Goal: Task Accomplishment & Management: Use online tool/utility

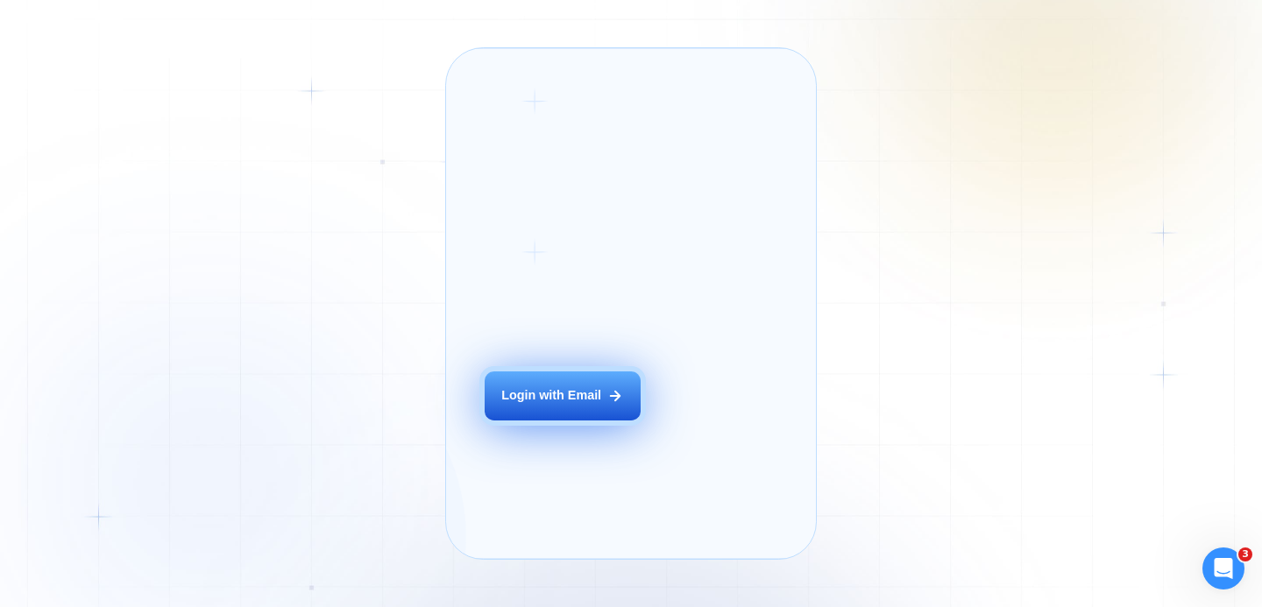
click at [562, 405] on div "Login with Email" at bounding box center [551, 396] width 100 height 18
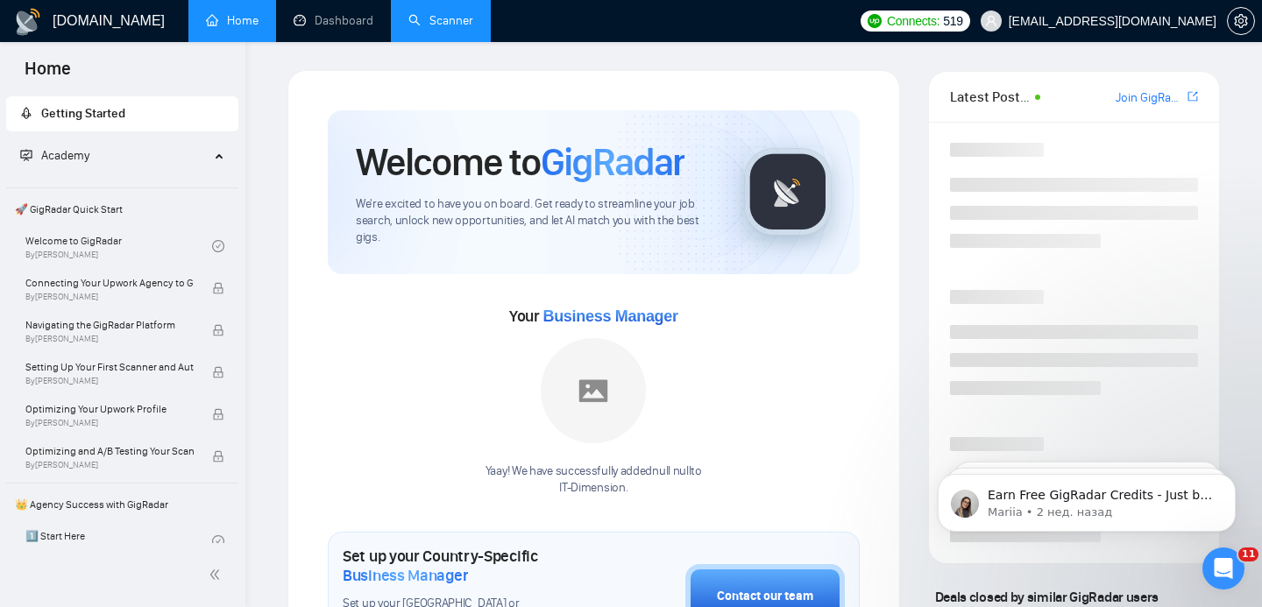
click at [430, 23] on link "Scanner" at bounding box center [440, 20] width 65 height 15
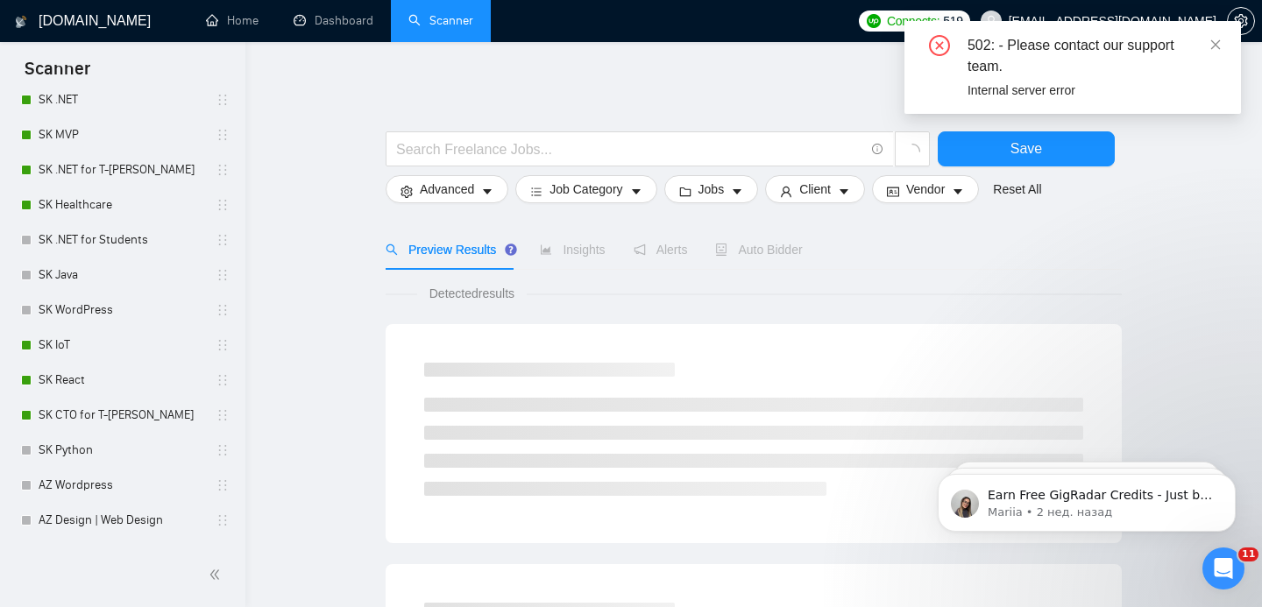
scroll to position [385, 0]
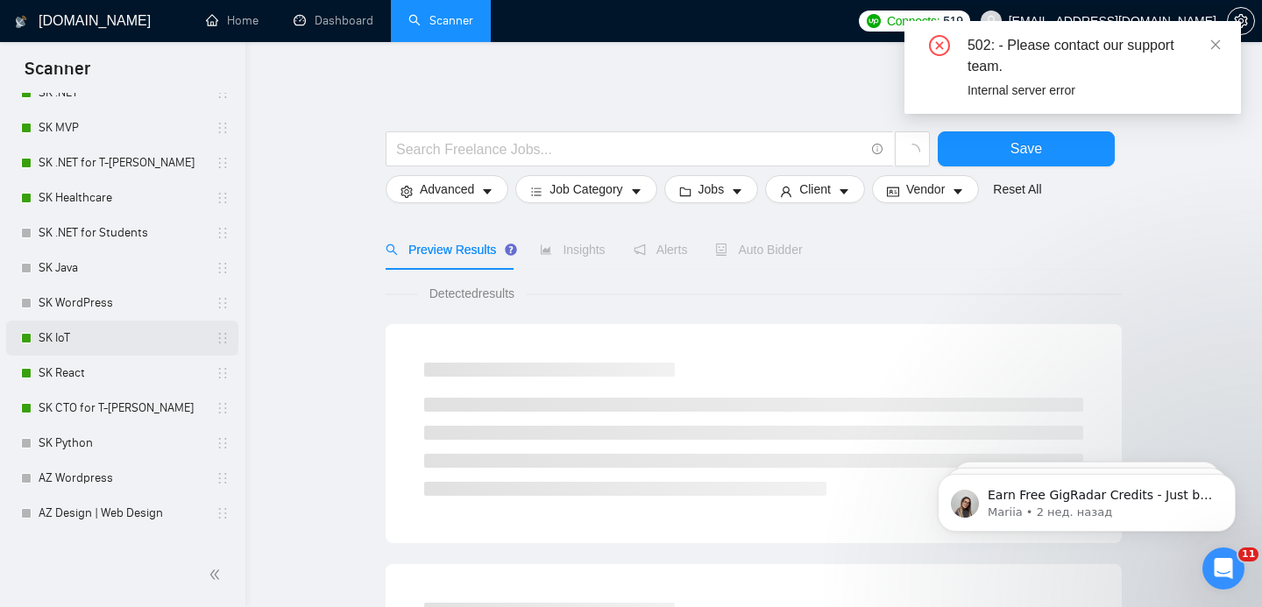
click at [118, 342] on link "SK IoT" at bounding box center [122, 338] width 167 height 35
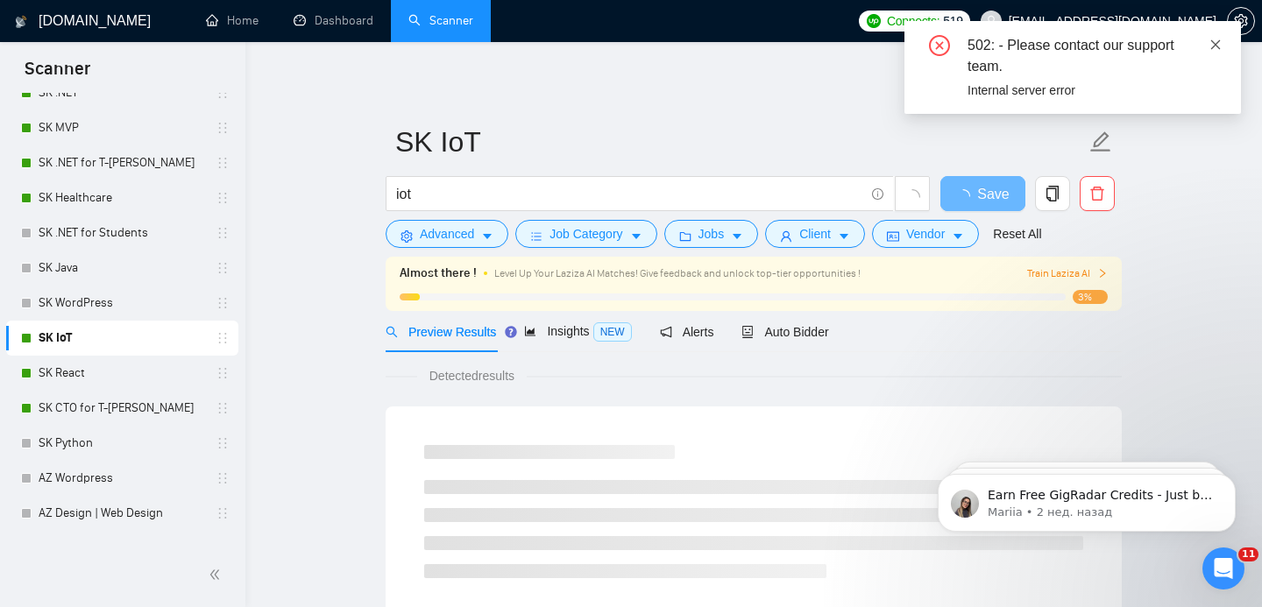
click at [1216, 48] on icon "close" at bounding box center [1216, 45] width 12 height 12
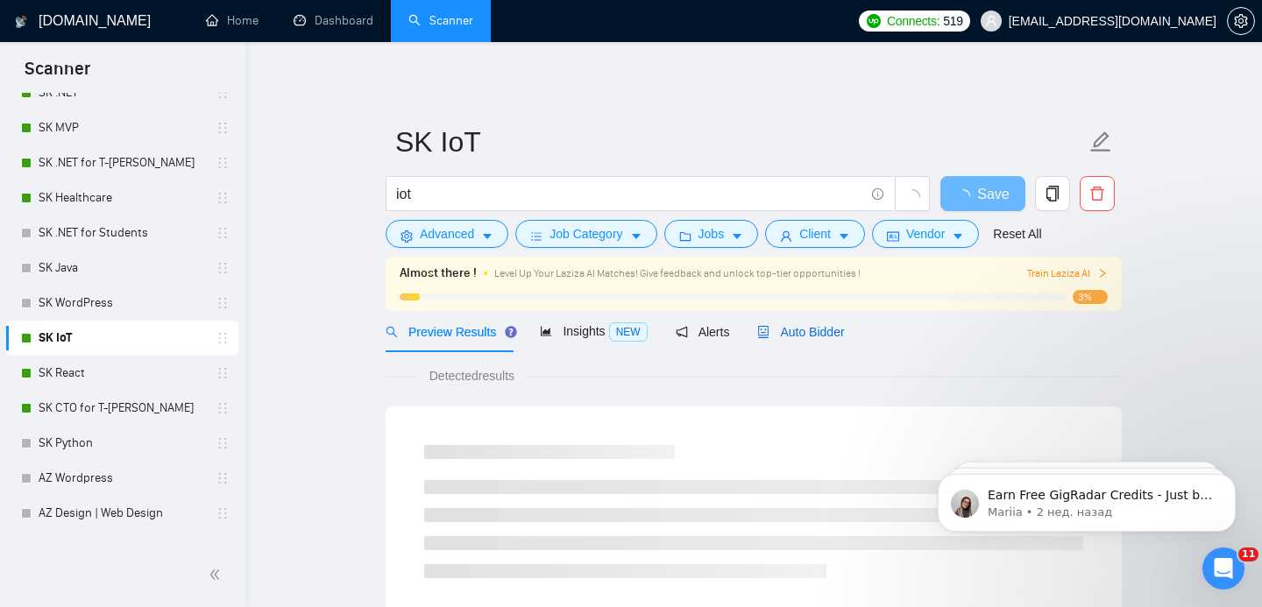
click at [808, 323] on div "Auto Bidder" at bounding box center [800, 332] width 87 height 19
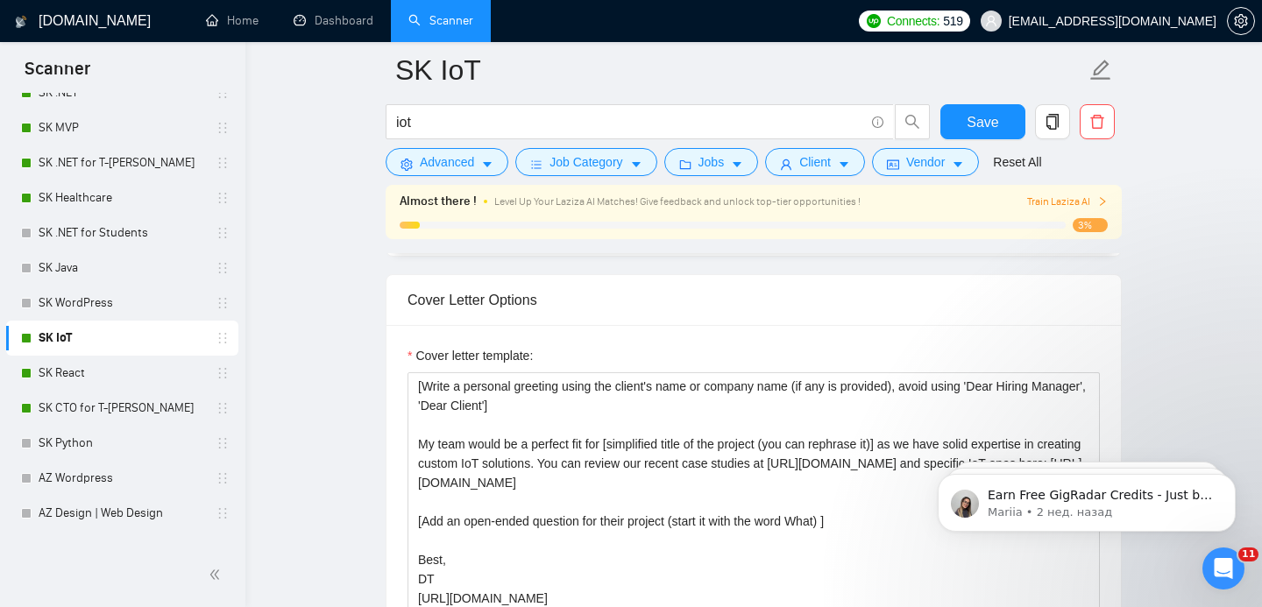
scroll to position [2075, 0]
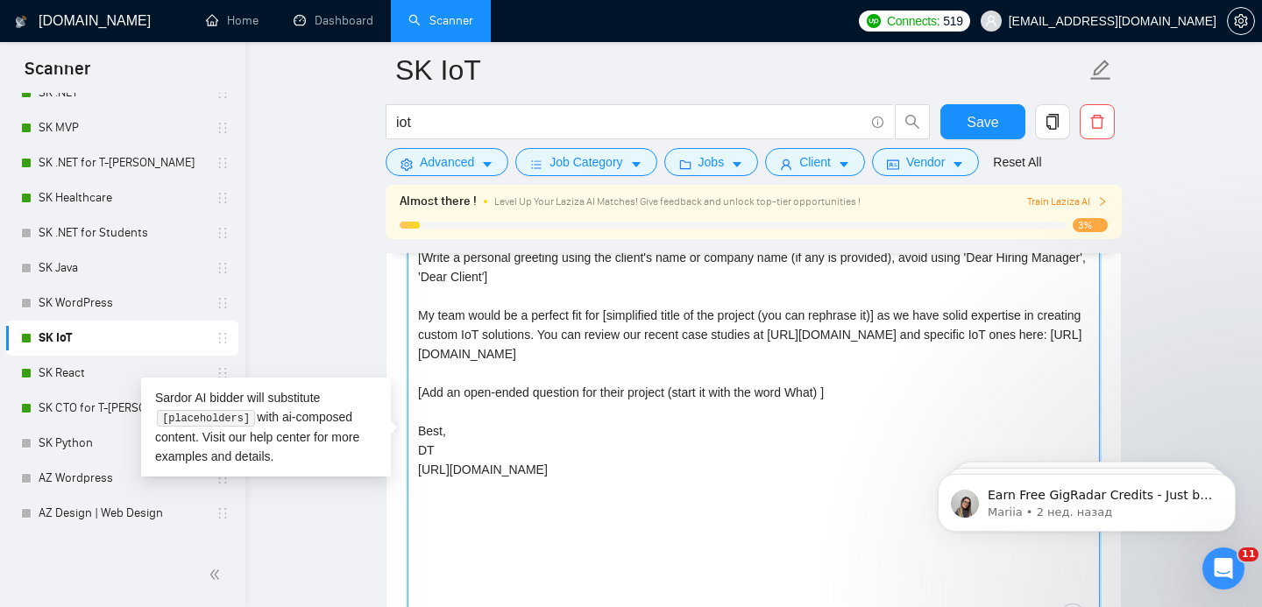
drag, startPoint x: 591, startPoint y: 333, endPoint x: 674, endPoint y: 363, distance: 88.4
click at [674, 363] on textarea "[Write a personal greeting using the client's name or company name (if any is p…" at bounding box center [754, 441] width 692 height 394
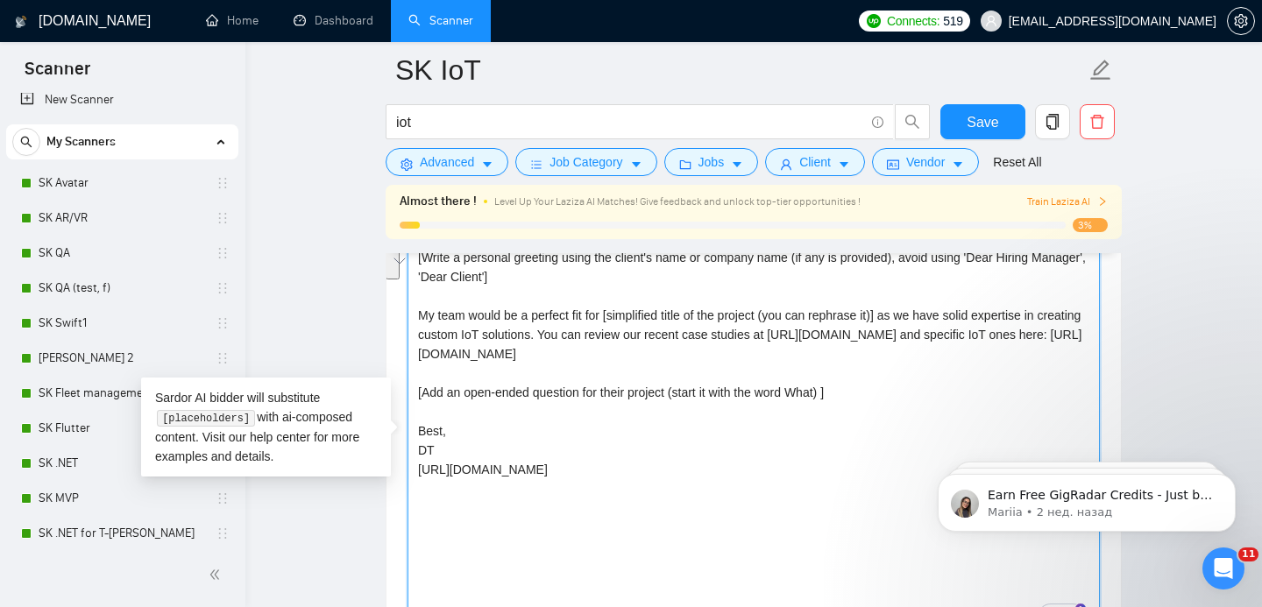
scroll to position [408, 0]
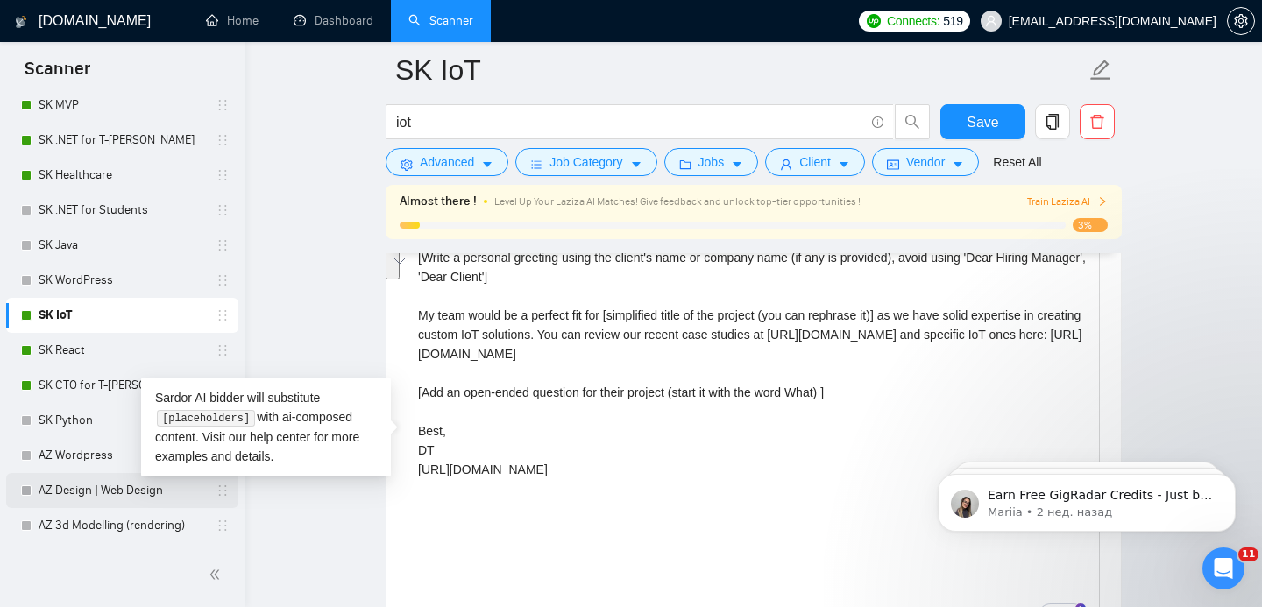
click at [102, 493] on link "AZ Design | Web Design" at bounding box center [122, 490] width 167 height 35
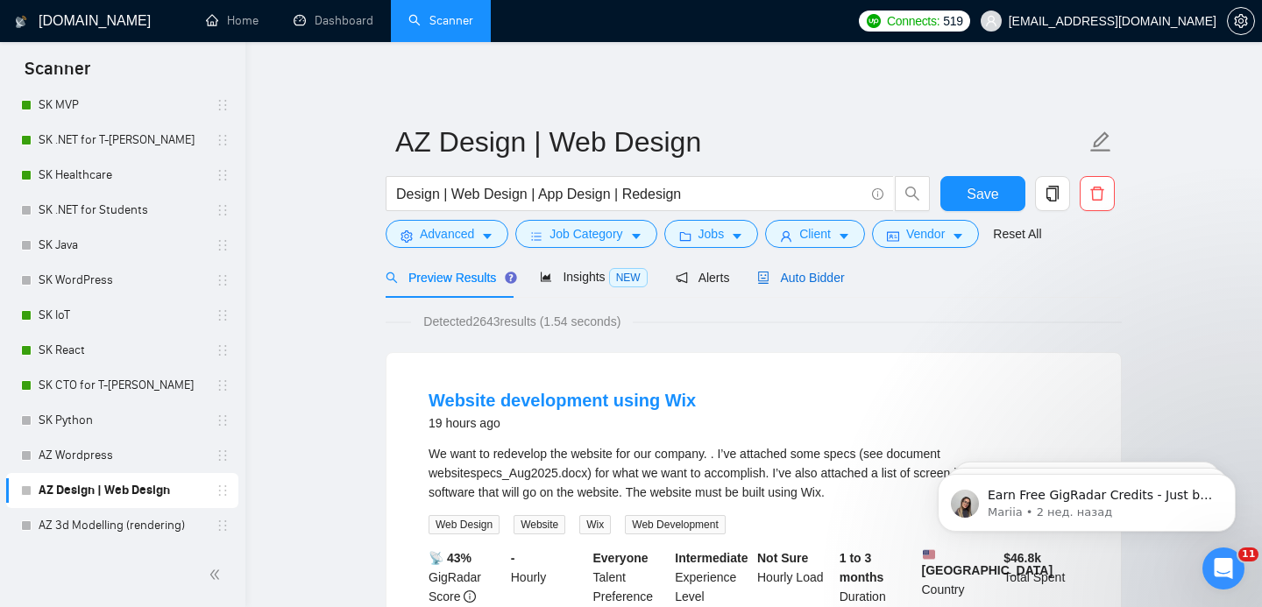
click at [800, 279] on span "Auto Bidder" at bounding box center [800, 278] width 87 height 14
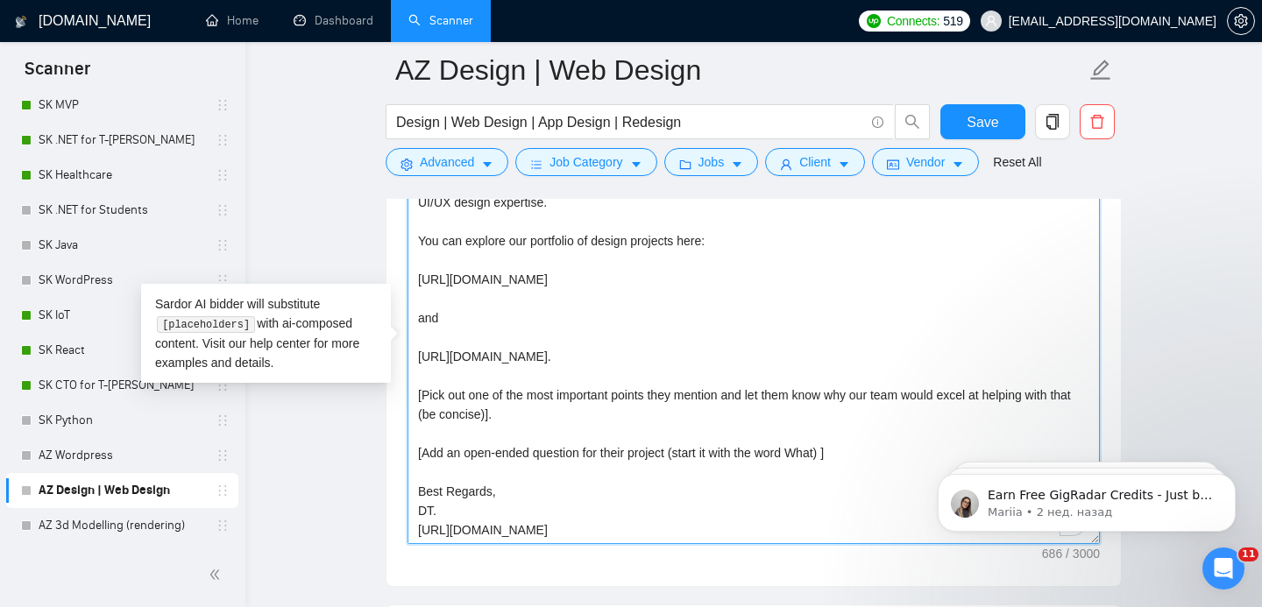
scroll to position [39, 0]
drag, startPoint x: 416, startPoint y: 237, endPoint x: 687, endPoint y: 373, distance: 303.0
click at [687, 373] on textarea "[Write a personal greeting using the client's name or company name (if any is p…" at bounding box center [754, 347] width 692 height 394
